Goal: Task Accomplishment & Management: Complete application form

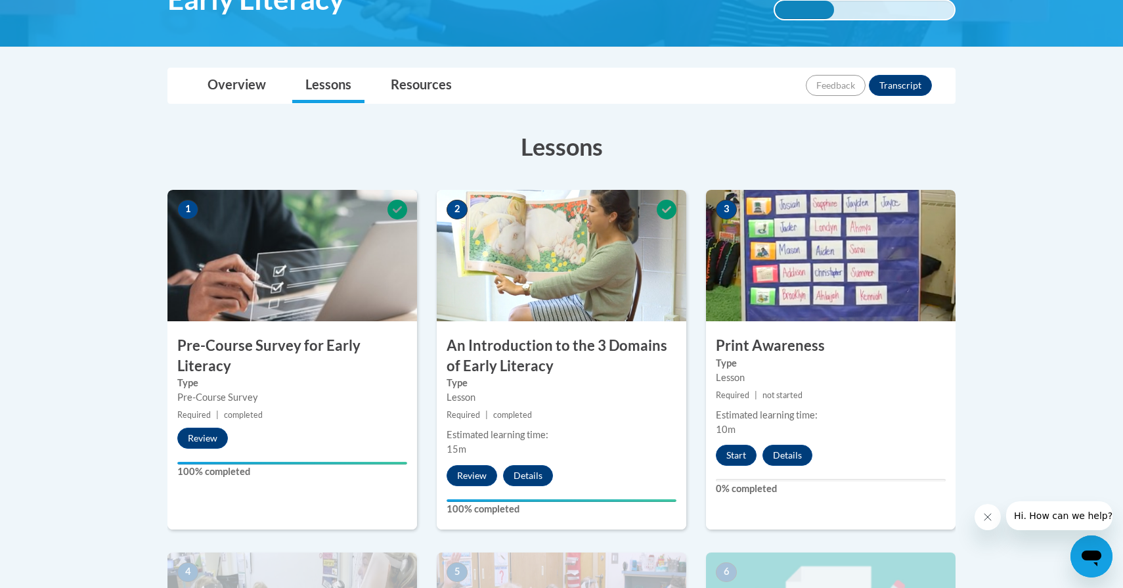
scroll to position [257, 0]
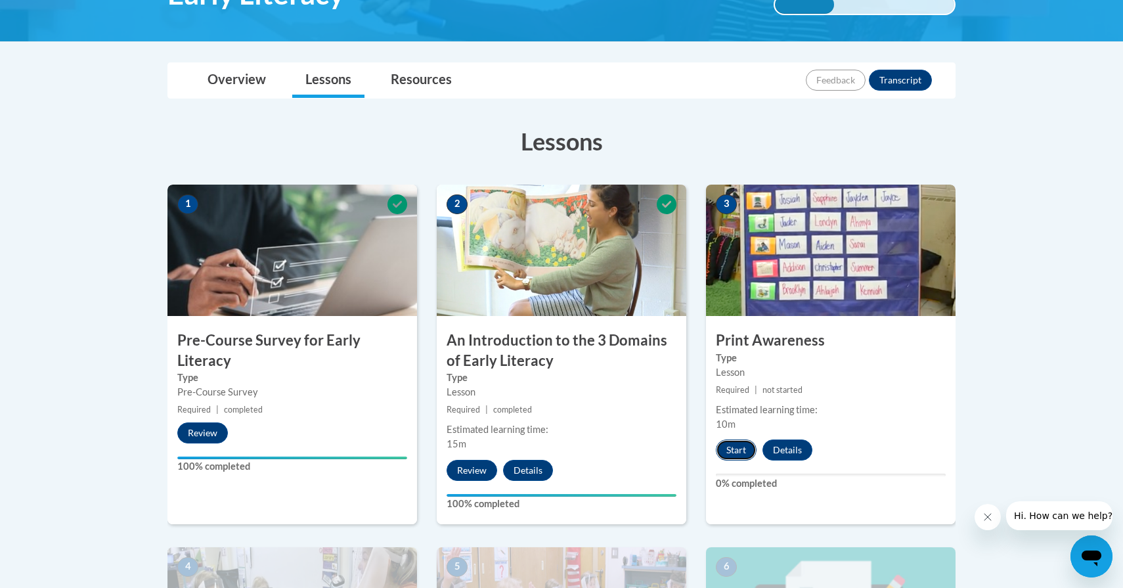
click at [740, 454] on button "Start" at bounding box center [736, 449] width 41 height 21
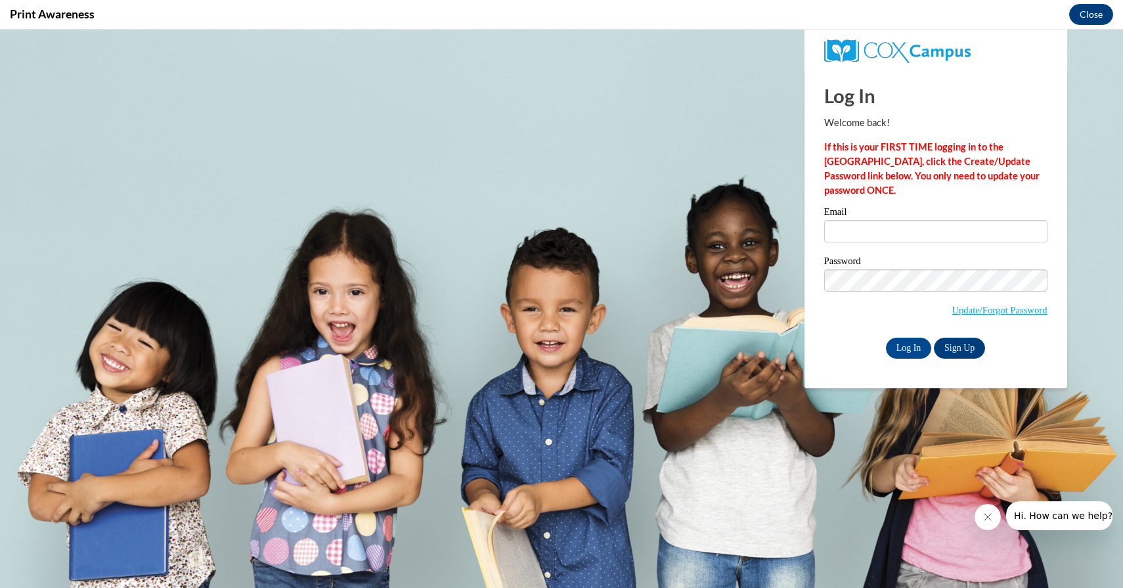
scroll to position [0, 0]
click at [917, 232] on input "Email" at bounding box center [935, 231] width 223 height 22
type input "[EMAIL_ADDRESS][DOMAIN_NAME]"
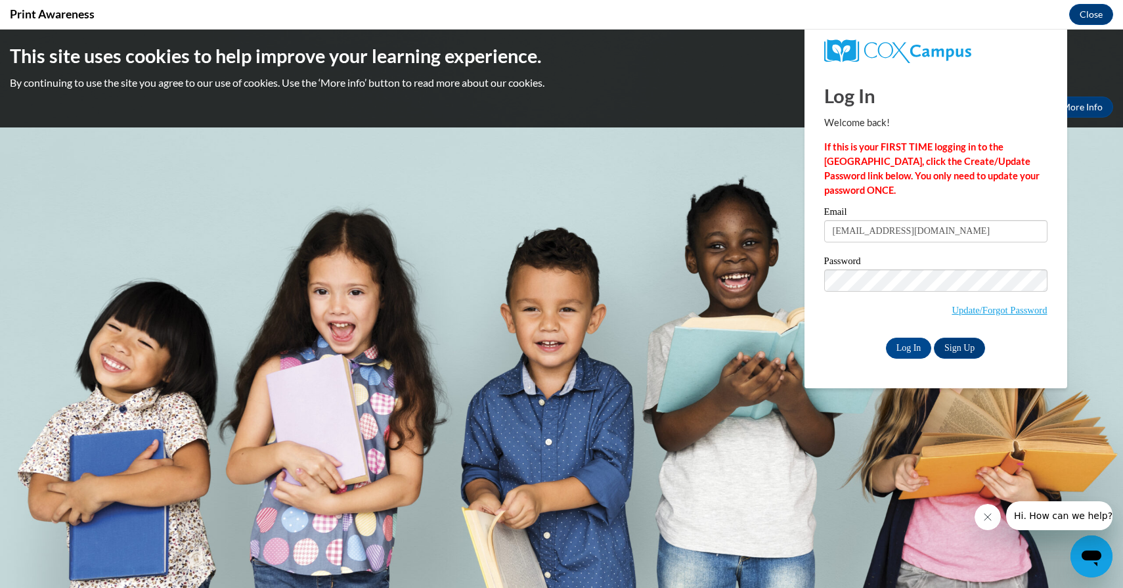
click at [947, 259] on label "Password" at bounding box center [935, 262] width 223 height 13
click at [819, 329] on div "Please enter your email! Please enter your password! Email [EMAIL_ADDRESS][DOMA…" at bounding box center [935, 282] width 243 height 151
click at [917, 349] on input "Log In" at bounding box center [909, 347] width 46 height 21
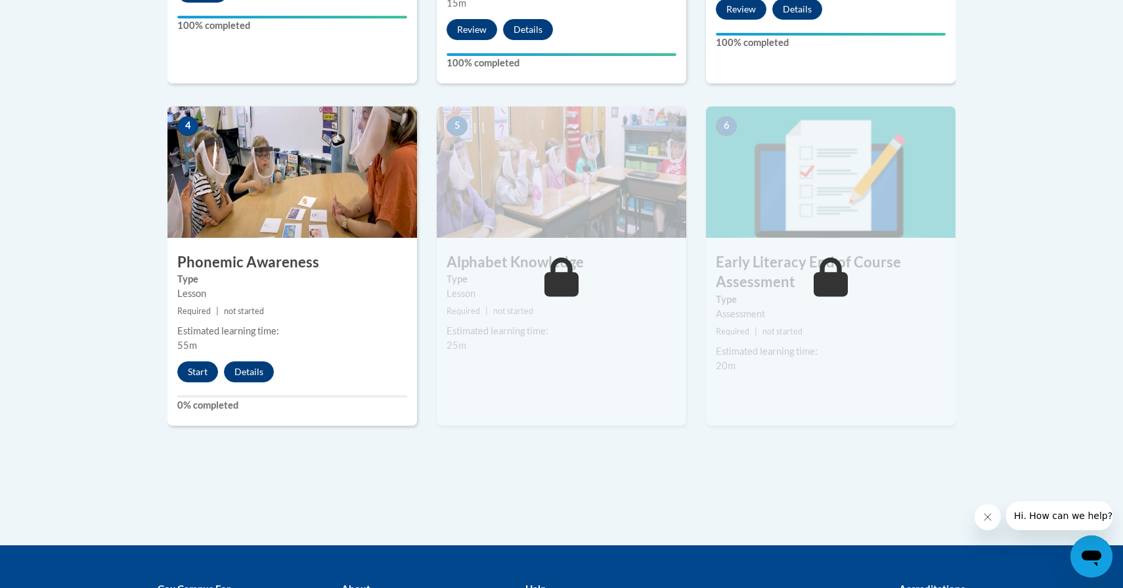
scroll to position [697, 0]
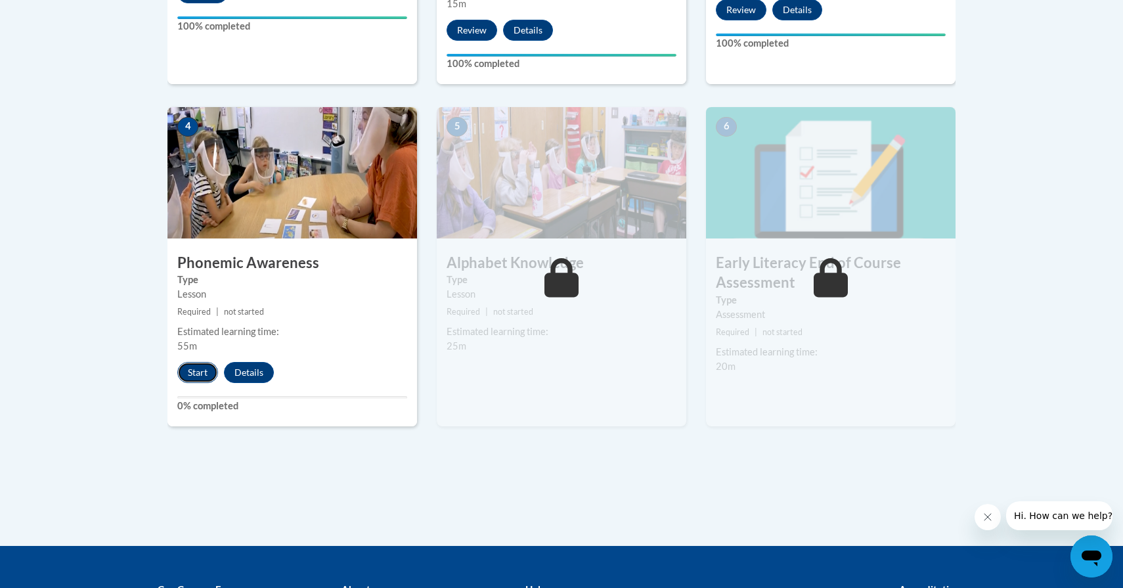
click at [199, 370] on button "Start" at bounding box center [197, 372] width 41 height 21
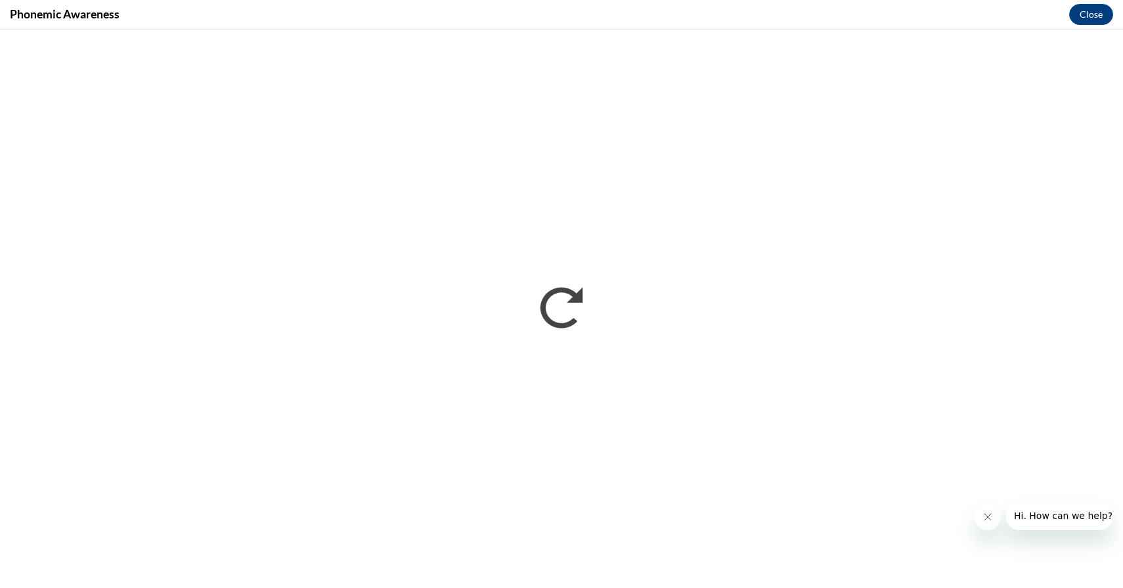
scroll to position [0, 0]
